Goal: Task Accomplishment & Management: Manage account settings

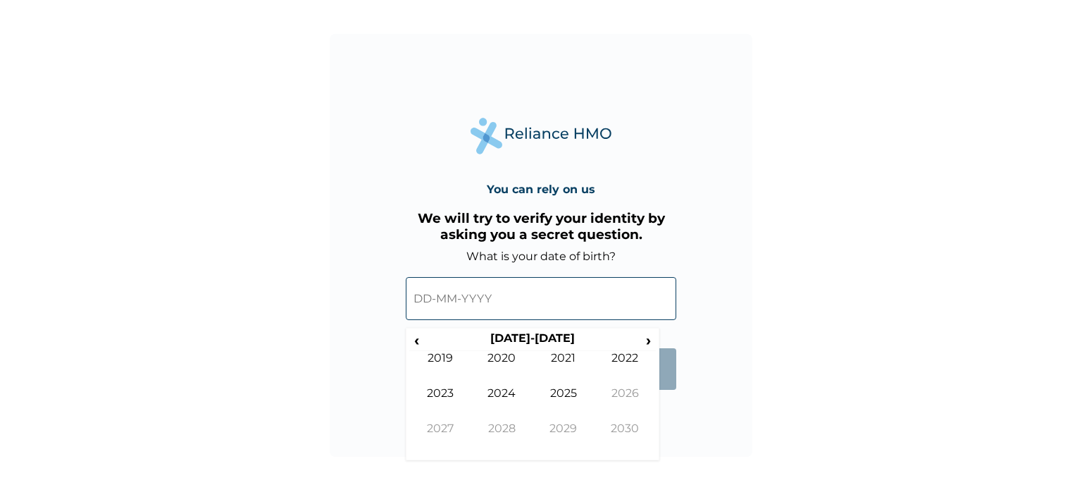
click at [554, 294] on input "text" at bounding box center [541, 298] width 270 height 43
click at [420, 343] on span "‹" at bounding box center [416, 340] width 15 height 18
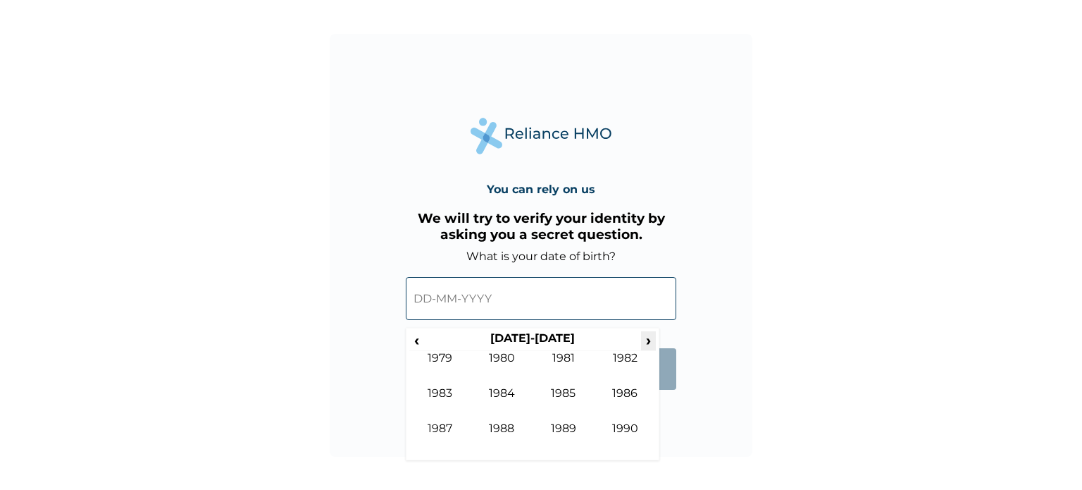
click at [652, 335] on span "›" at bounding box center [648, 340] width 15 height 18
click at [561, 359] on td "1991" at bounding box center [564, 368] width 62 height 35
click at [439, 391] on td "May" at bounding box center [440, 403] width 62 height 35
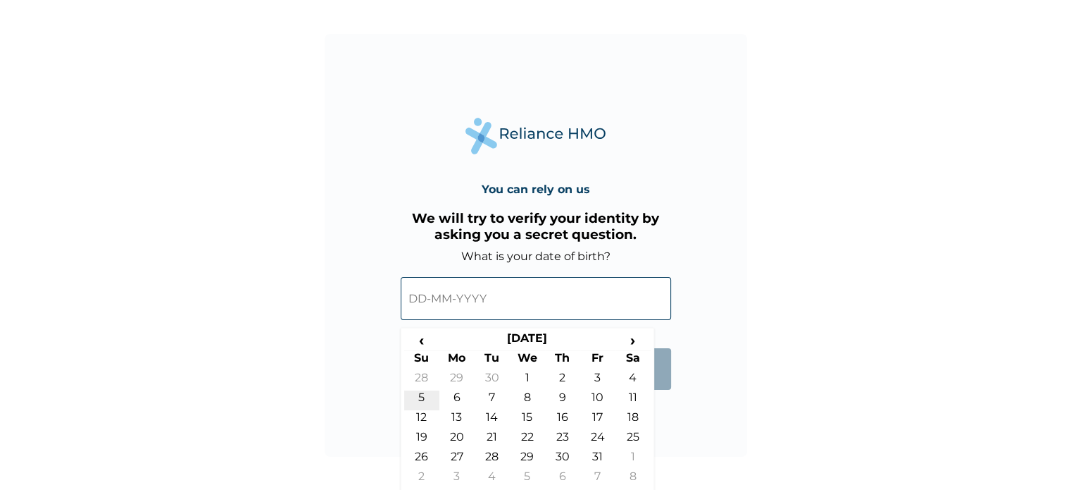
click at [426, 397] on td "5" at bounding box center [421, 400] width 35 height 20
type input "[DATE]"
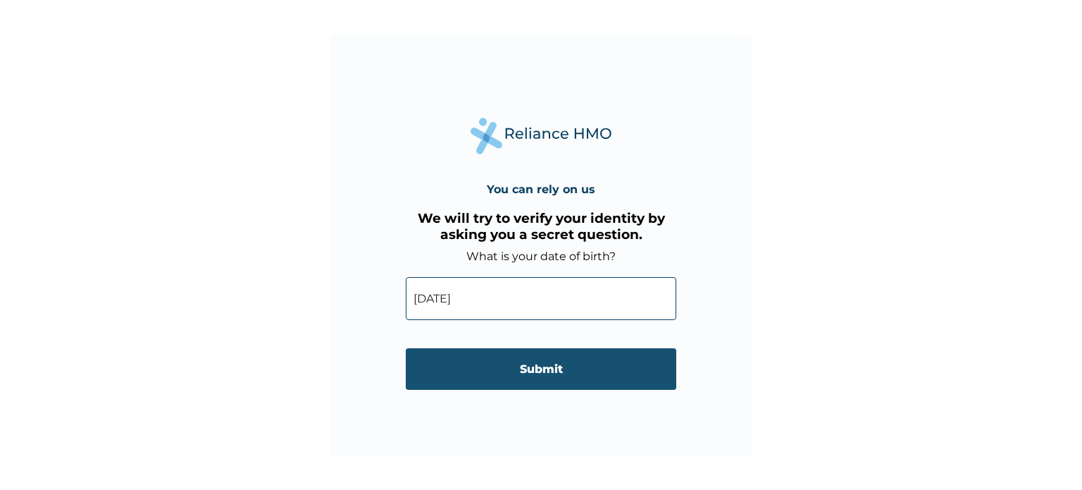
click at [619, 379] on input "Submit" at bounding box center [541, 369] width 270 height 42
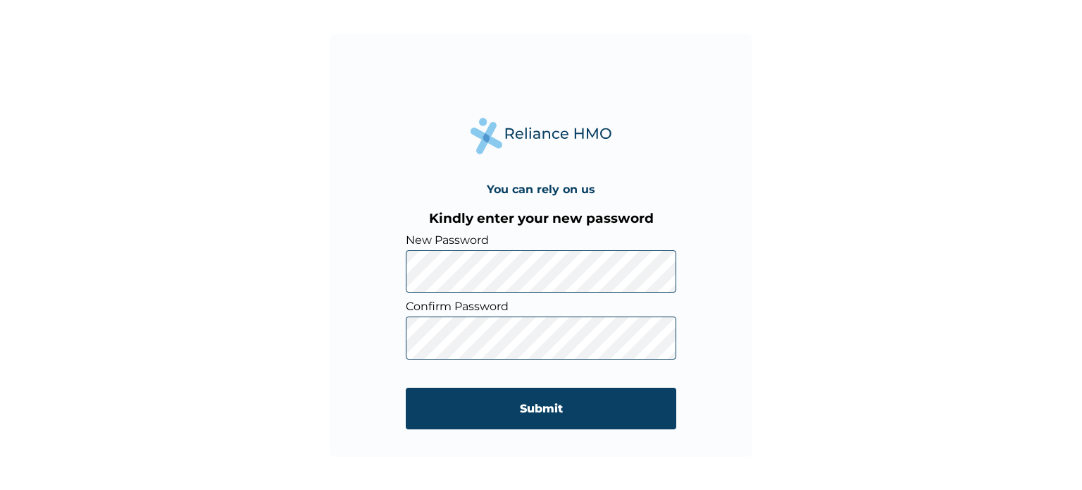
click input "Submit" at bounding box center [541, 408] width 270 height 42
